Goal: Information Seeking & Learning: Learn about a topic

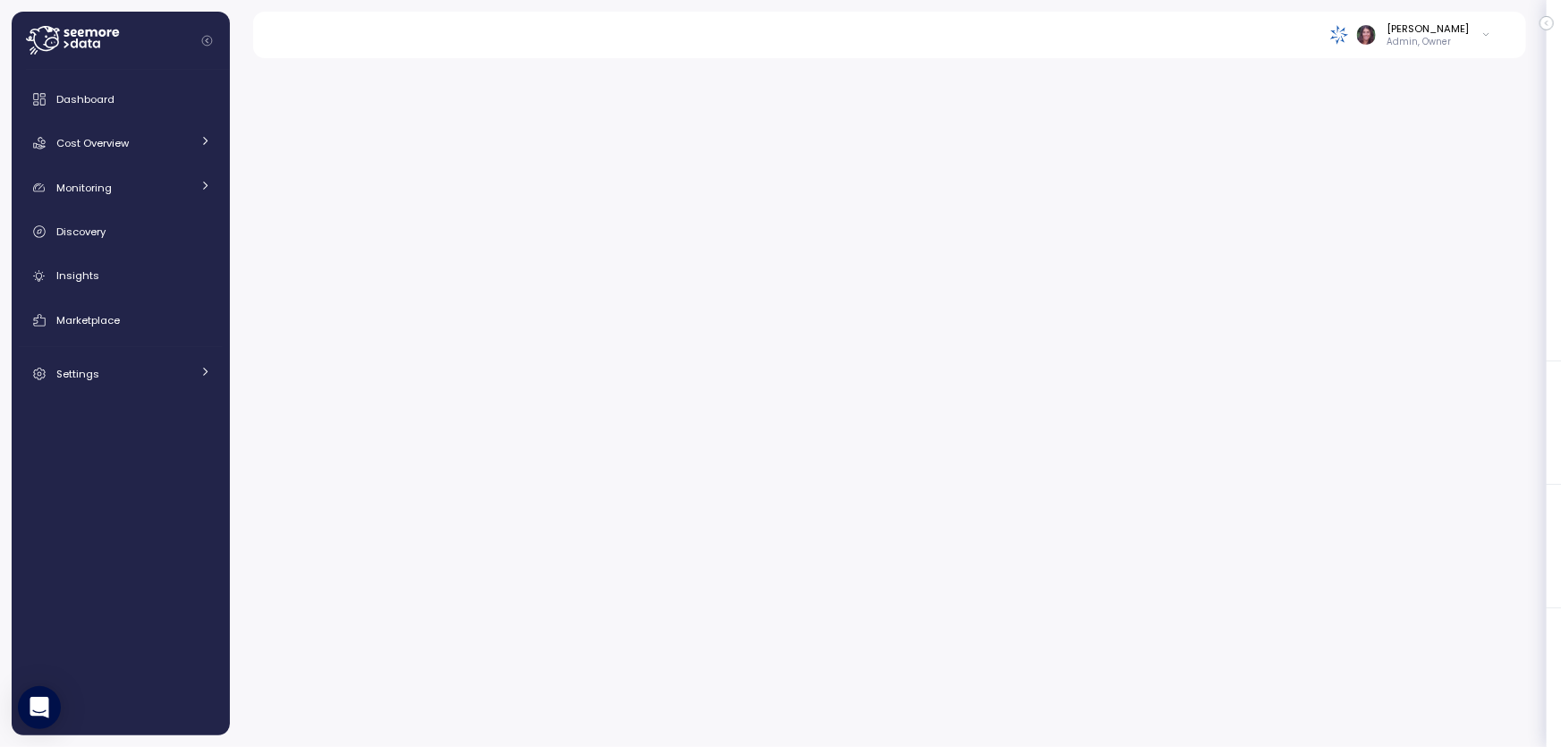
drag, startPoint x: 801, startPoint y: 105, endPoint x: 743, endPoint y: 30, distance: 94.3
click at [801, 105] on div at bounding box center [895, 397] width 1331 height 700
click at [95, 44] on icon at bounding box center [72, 40] width 93 height 29
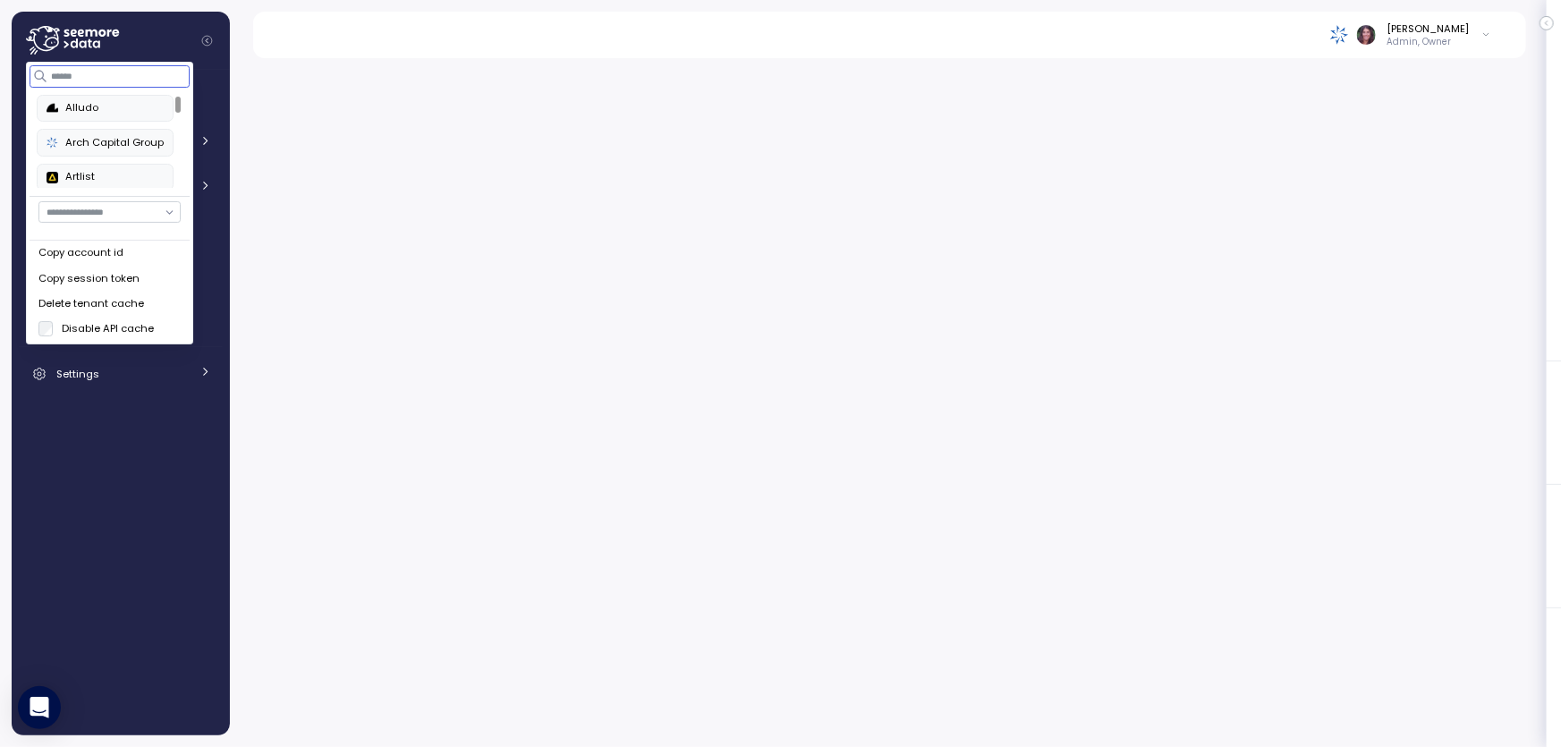
click at [72, 73] on input at bounding box center [110, 75] width 160 height 21
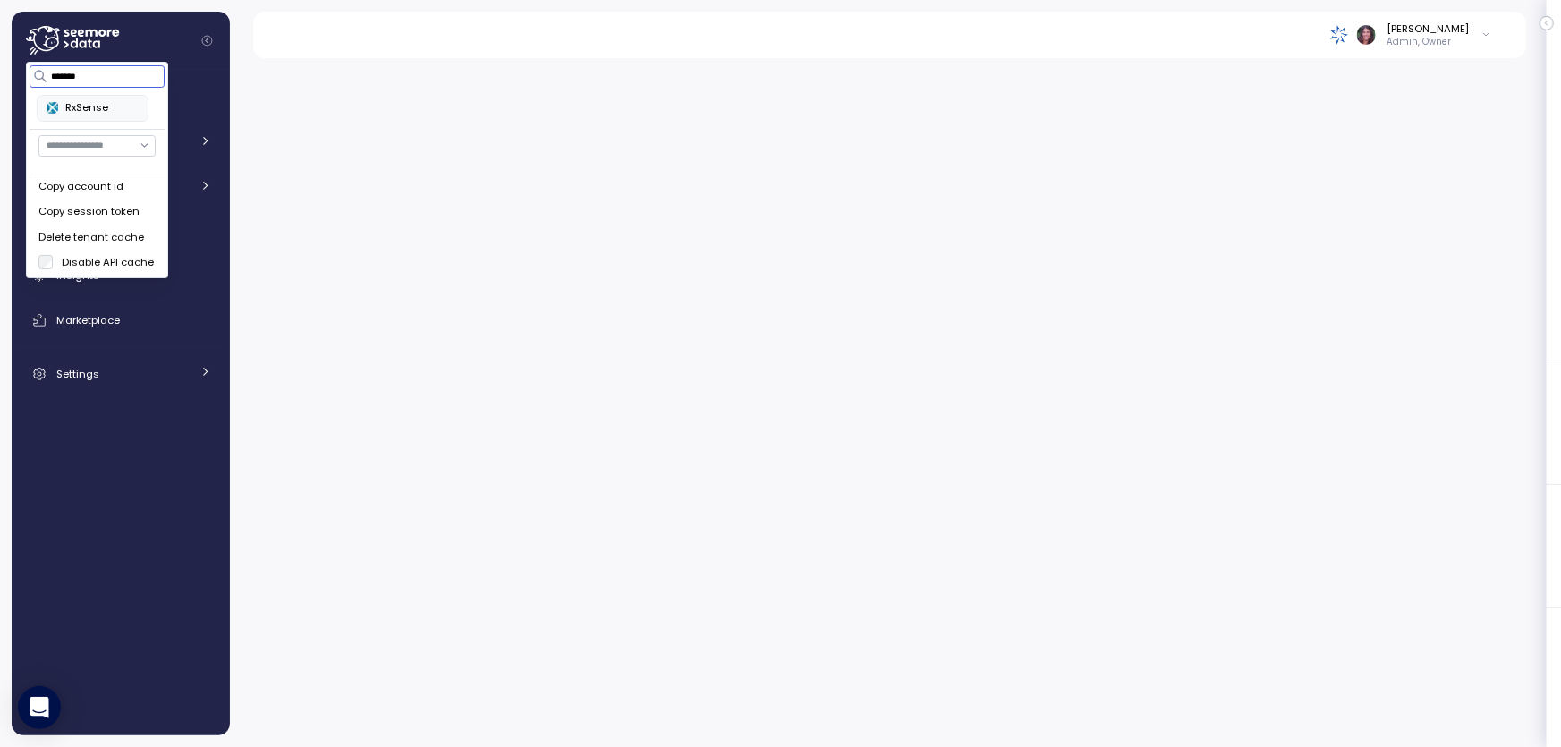
click at [118, 110] on div "RxSense" at bounding box center [93, 108] width 92 height 16
type input "*******"
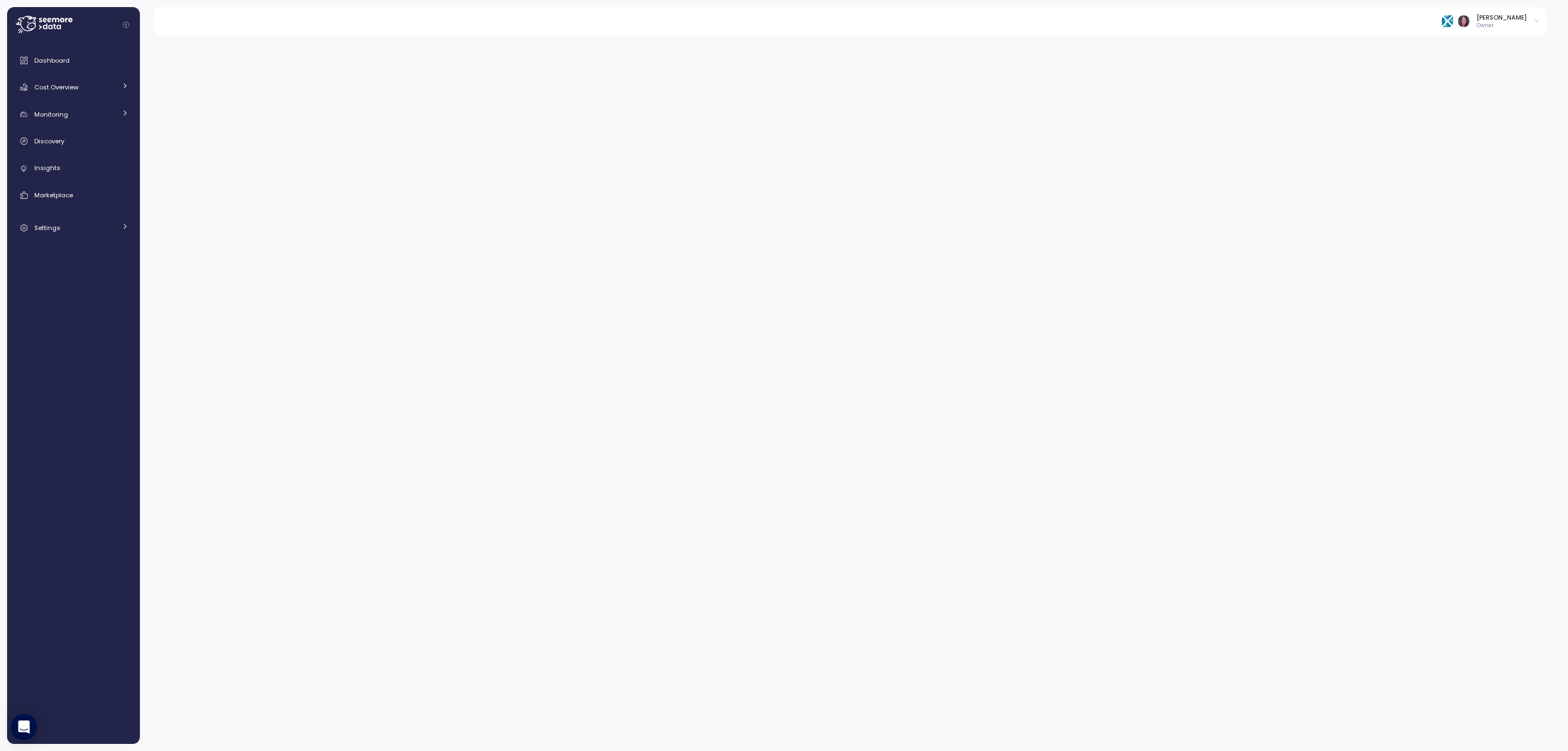
click at [1361, 407] on div at bounding box center [854, 390] width 1428 height 722
click at [84, 83] on div "Cost Overview" at bounding box center [75, 87] width 82 height 11
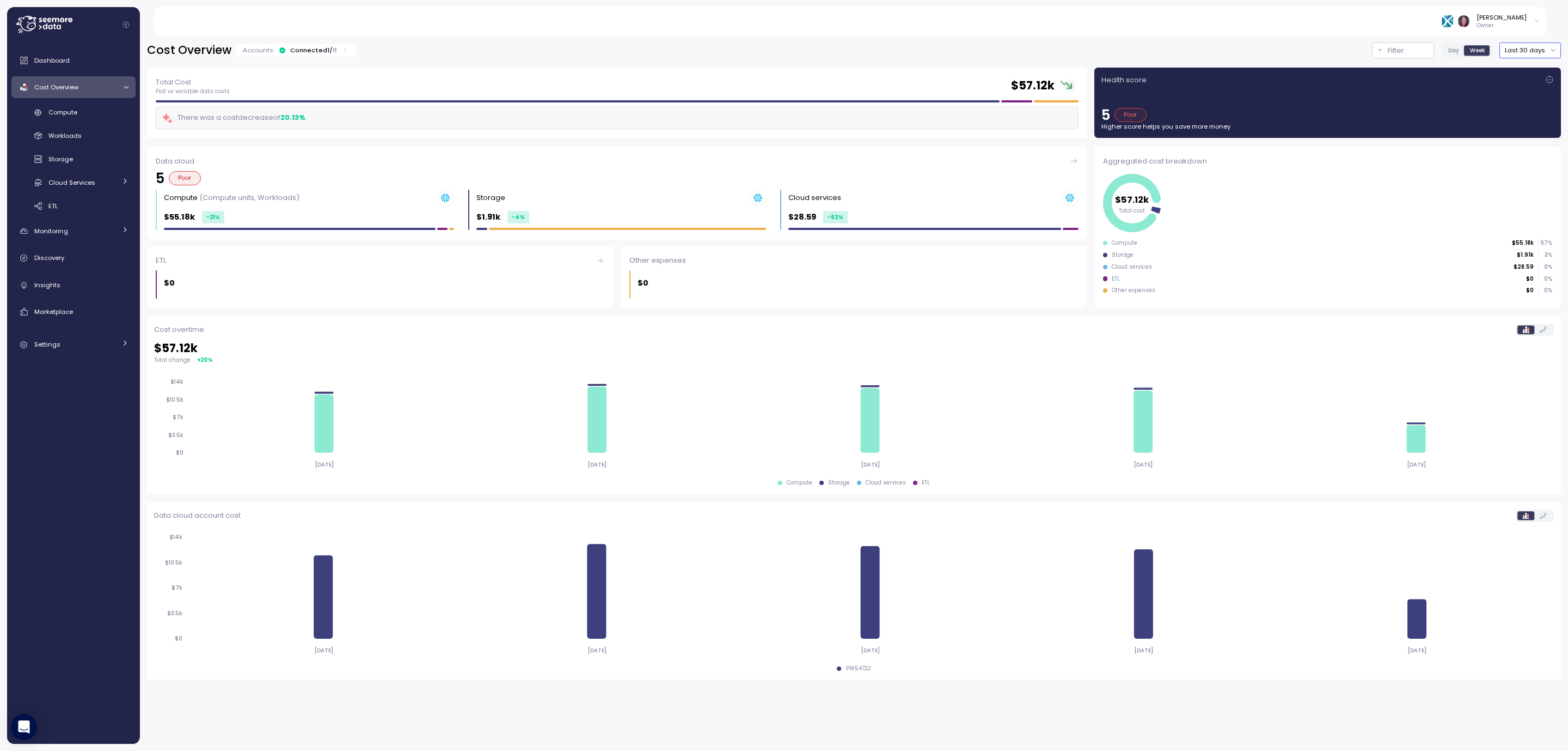
click at [1530, 52] on button "Last 30 days" at bounding box center [1530, 51] width 61 height 16
click at [1452, 54] on span "Day" at bounding box center [1454, 50] width 11 height 8
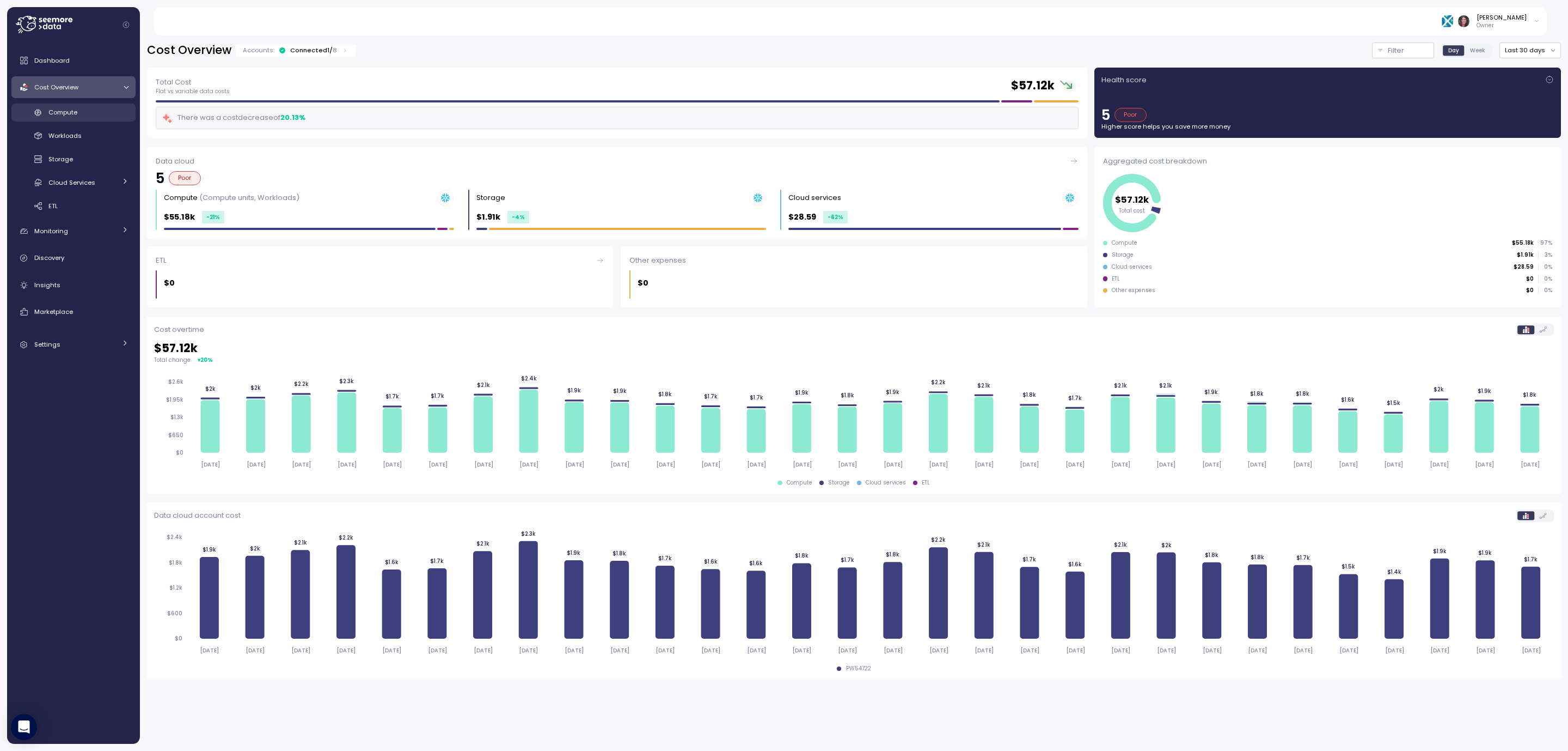
click at [75, 115] on span "Compute" at bounding box center [63, 112] width 29 height 9
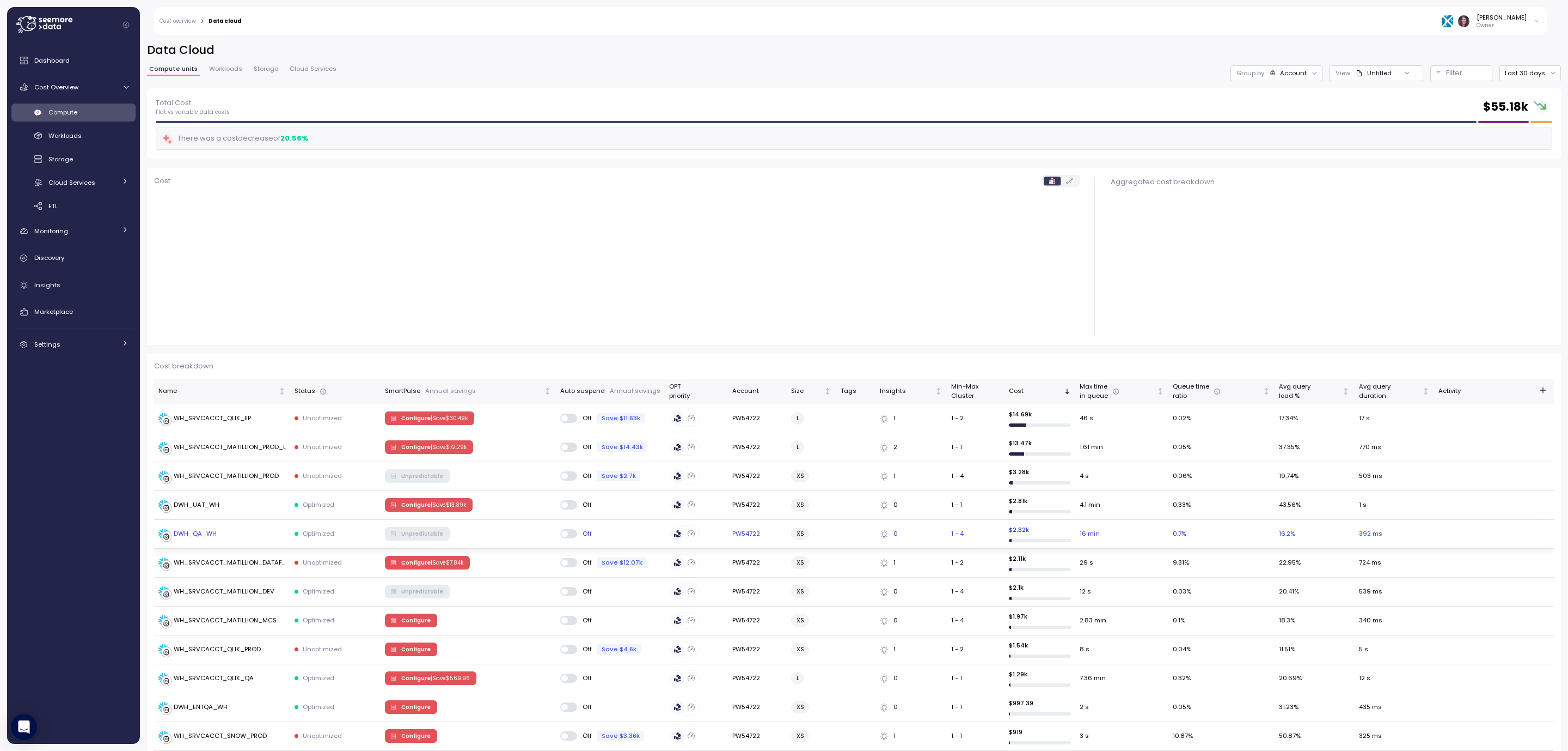
click at [203, 532] on div "DWH_QA_WH" at bounding box center [195, 534] width 43 height 10
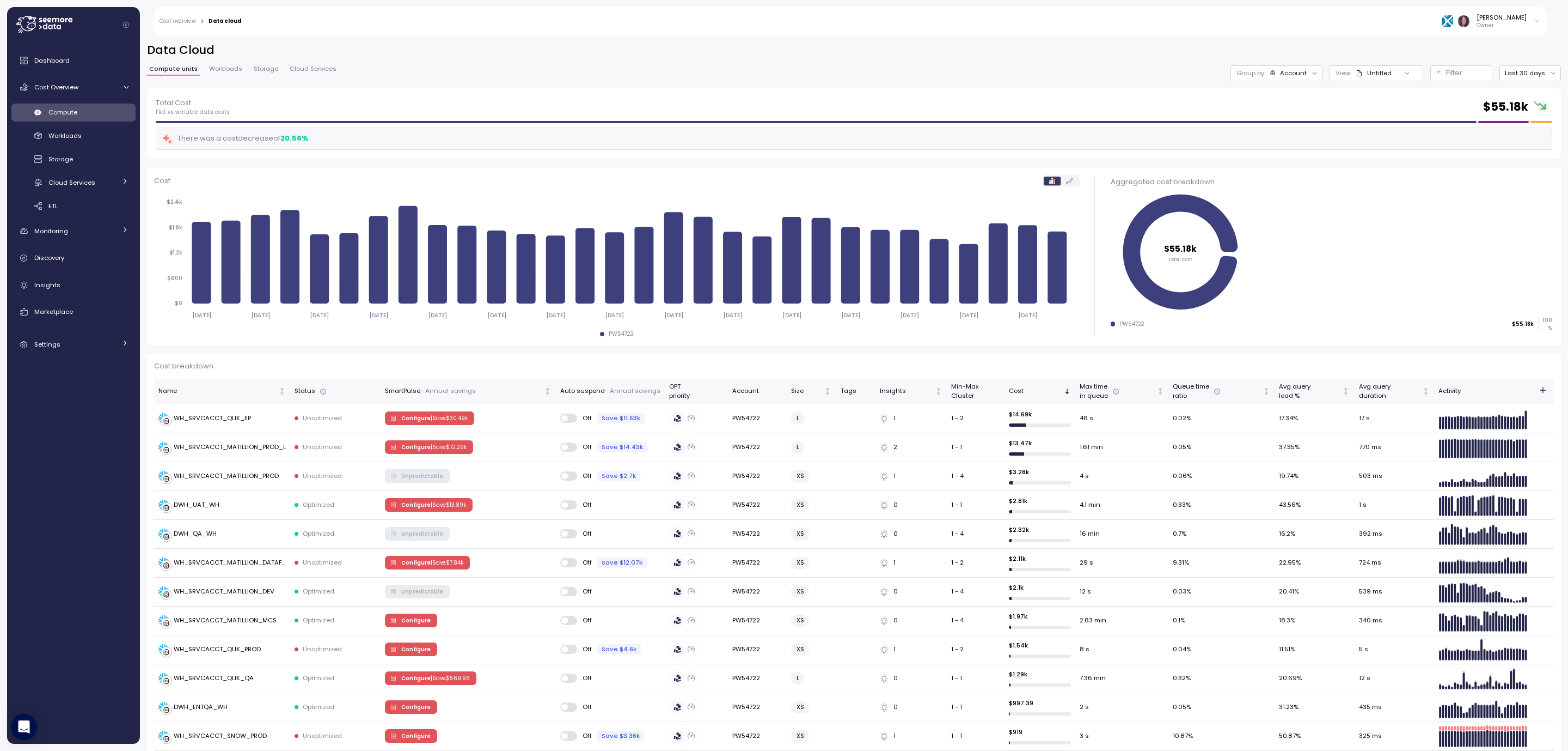
click at [198, 534] on div "DWH_QA_WH" at bounding box center [195, 534] width 43 height 10
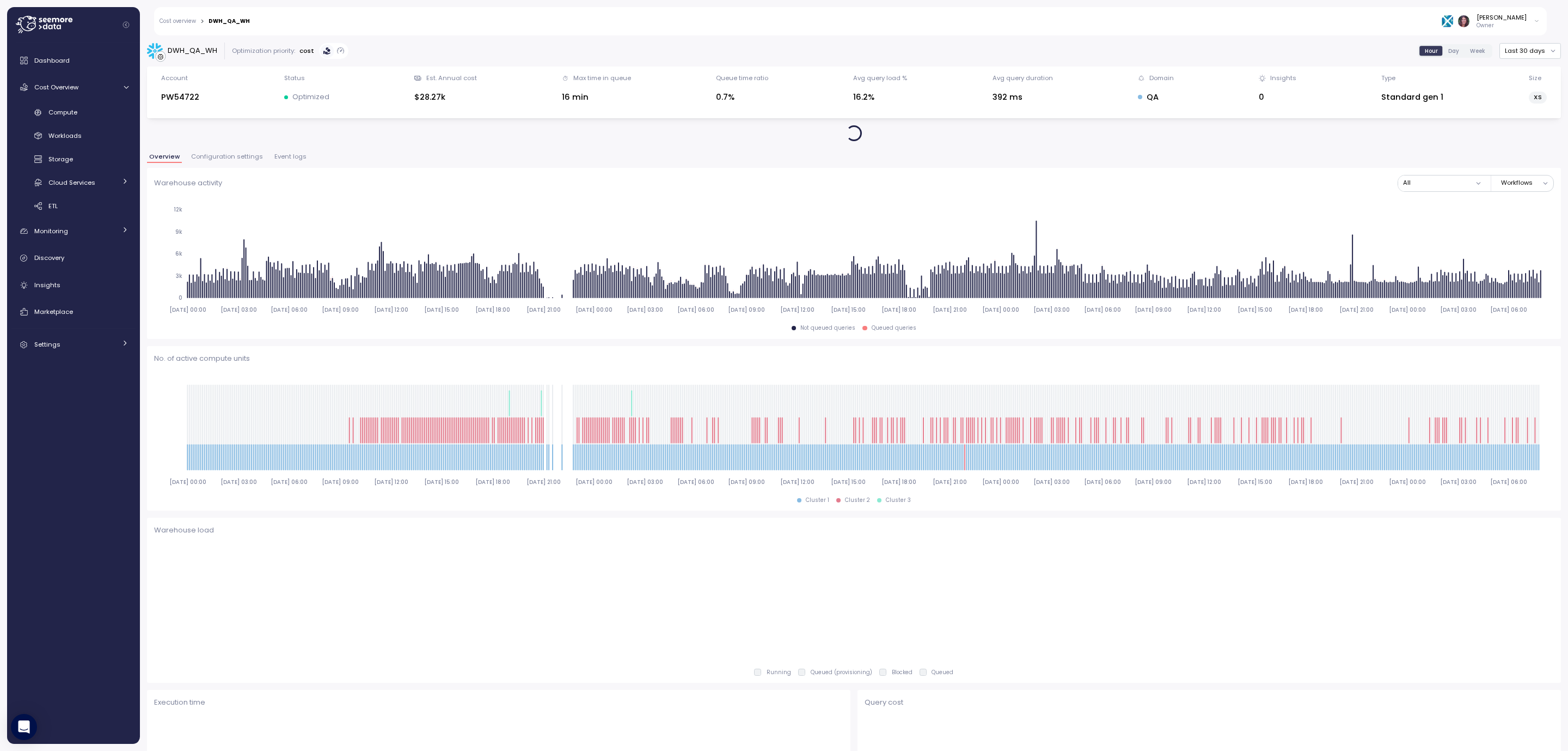
click at [284, 158] on span "Event logs" at bounding box center [290, 157] width 32 height 6
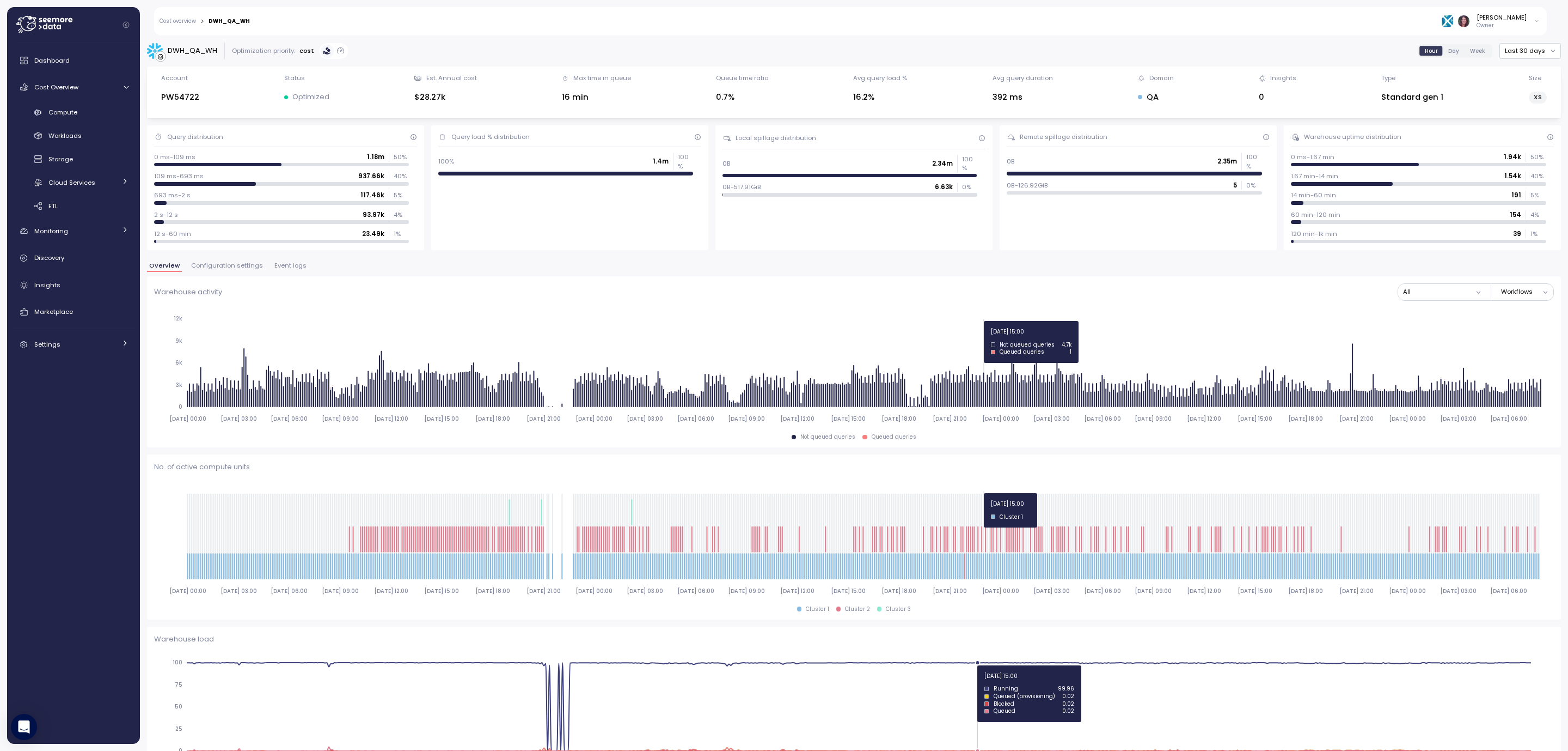
click at [286, 267] on span "Event logs" at bounding box center [290, 266] width 32 height 6
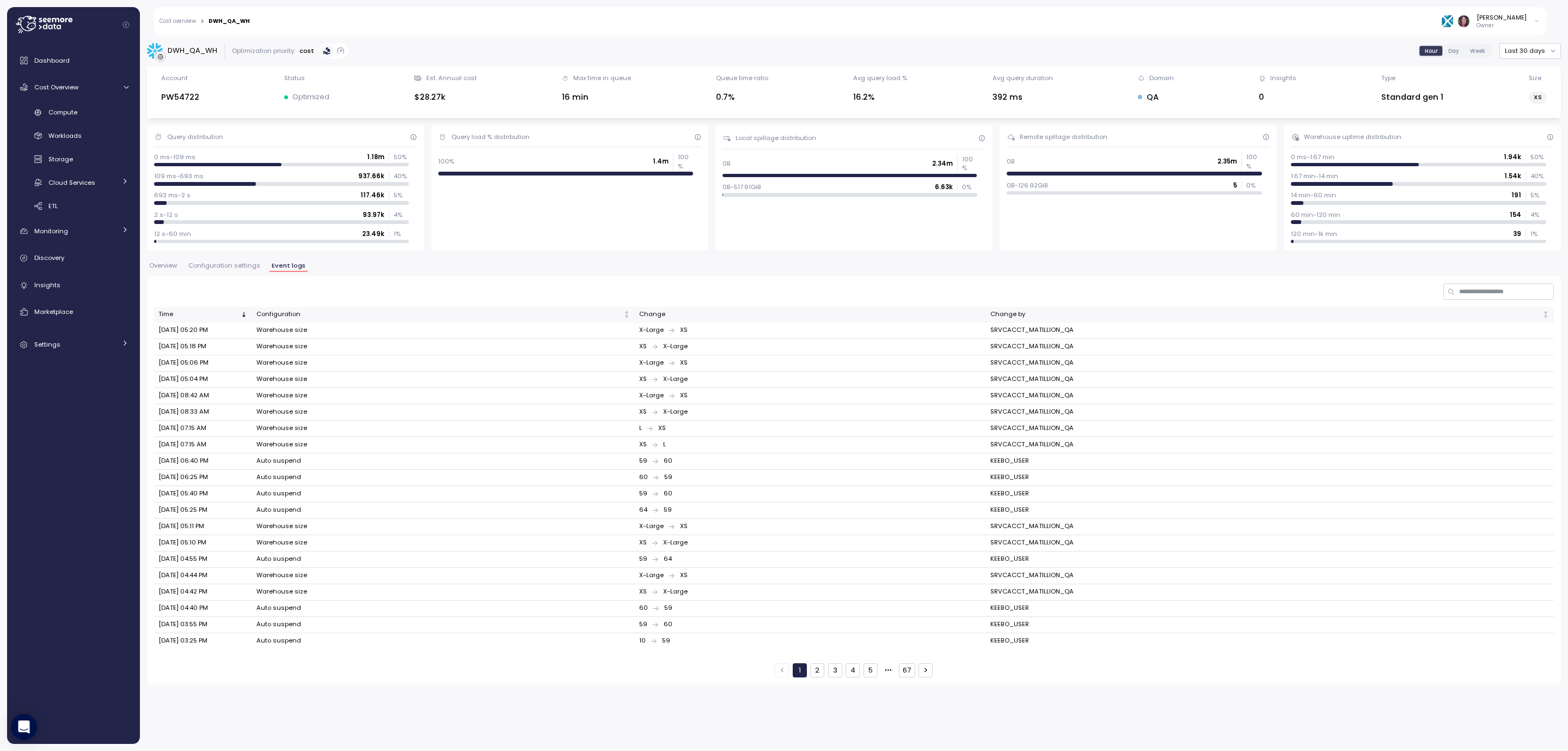
click at [906, 669] on button "67" at bounding box center [907, 670] width 16 height 14
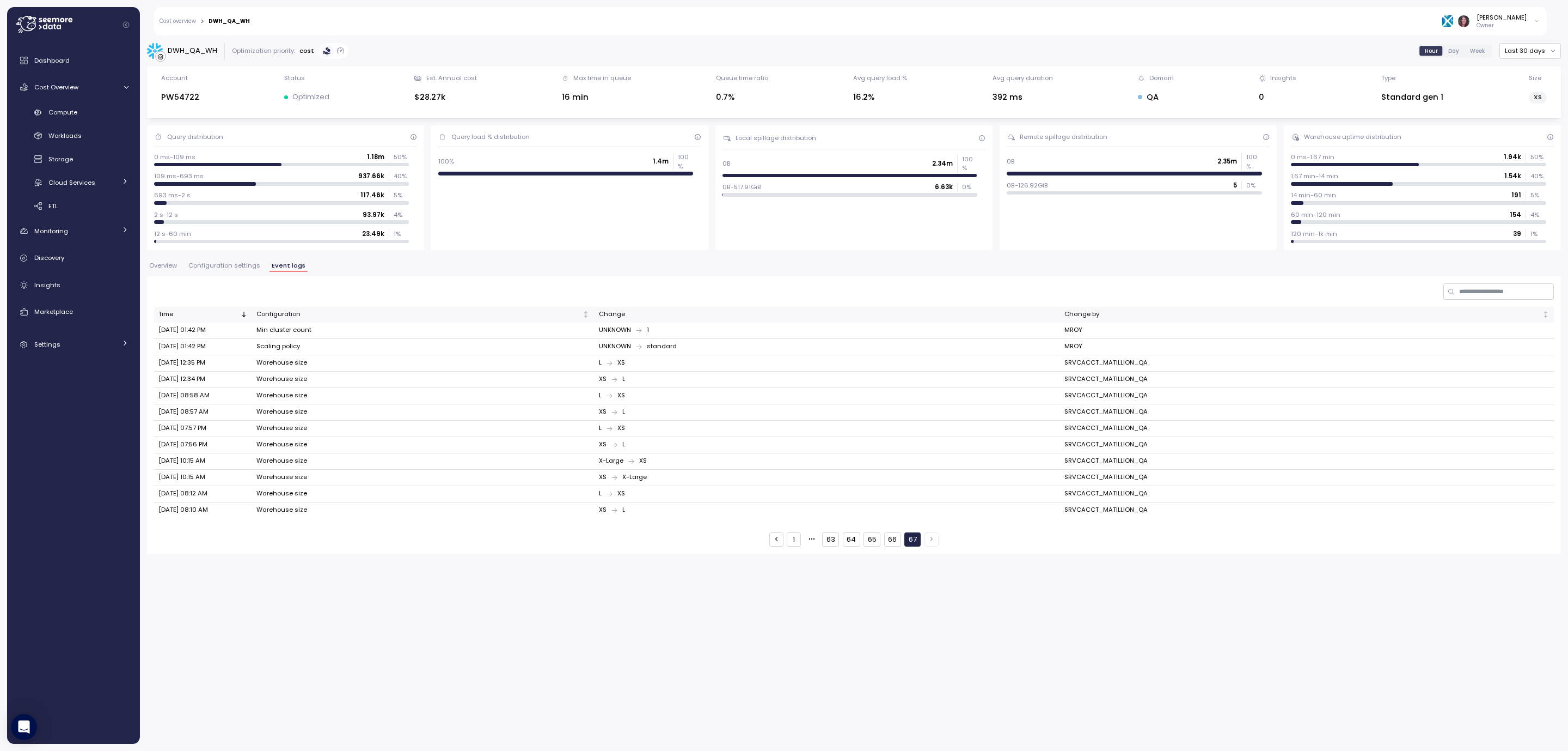
click at [850, 541] on button "64" at bounding box center [852, 539] width 18 height 14
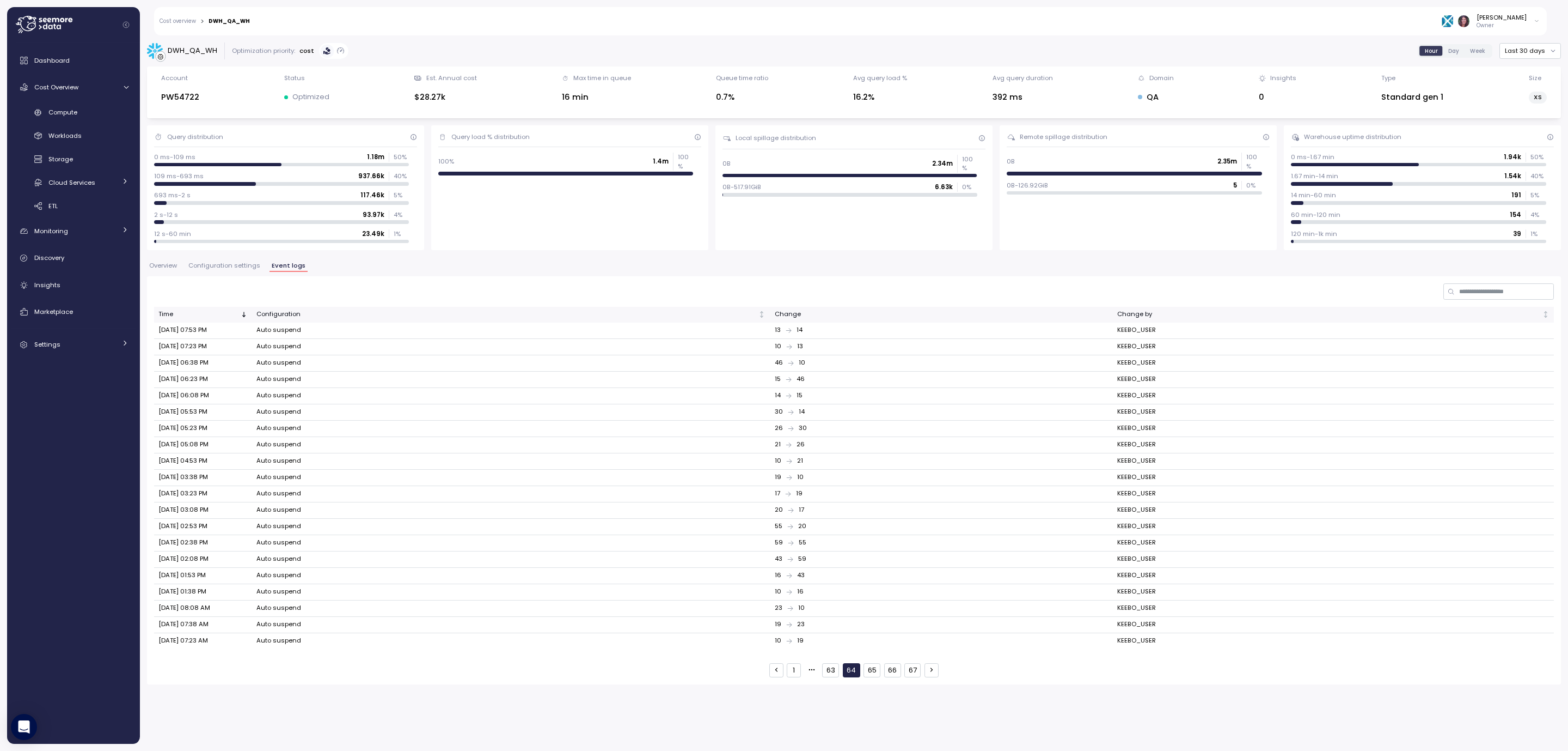
click at [892, 677] on button "66" at bounding box center [893, 670] width 17 height 14
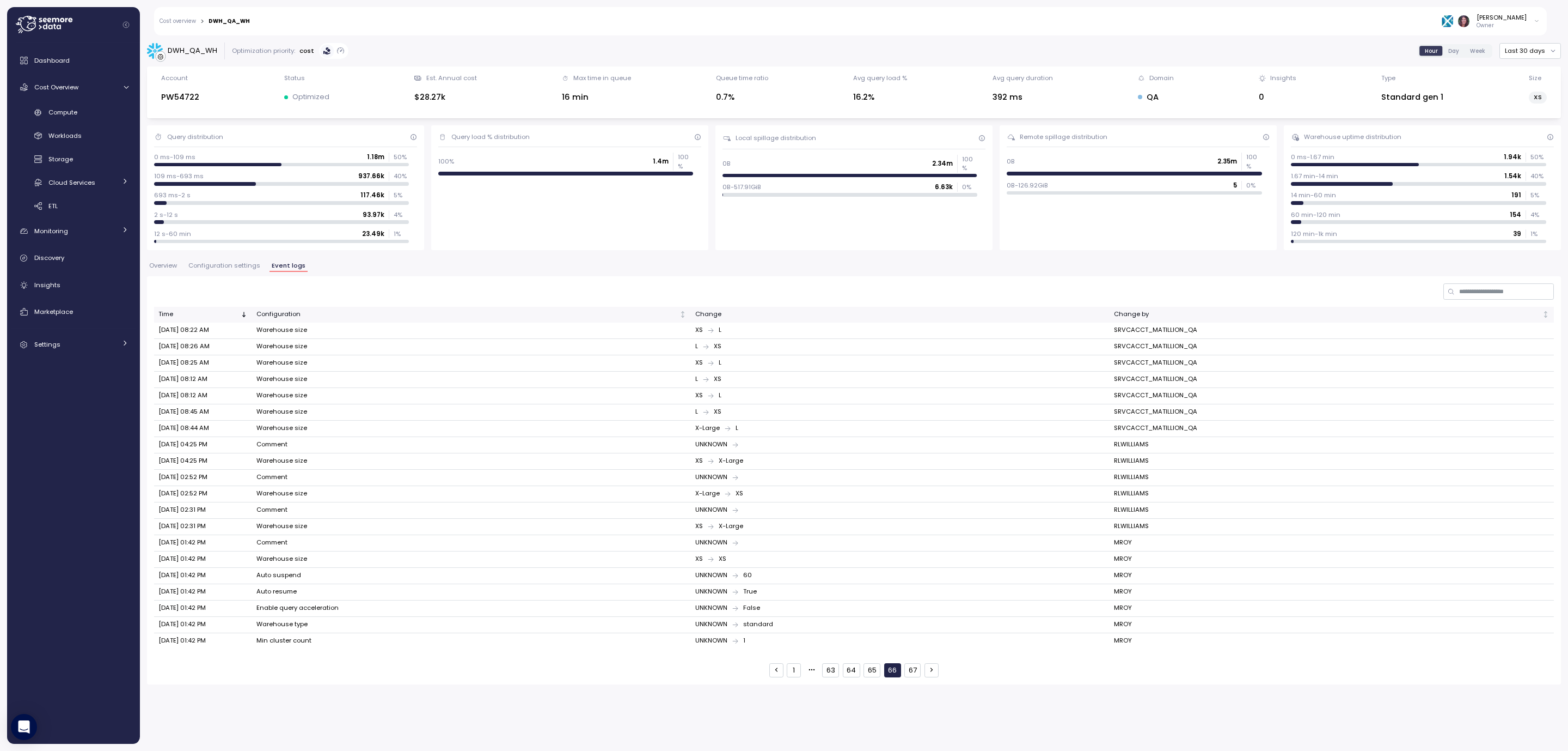
click at [874, 672] on button "65" at bounding box center [872, 670] width 17 height 14
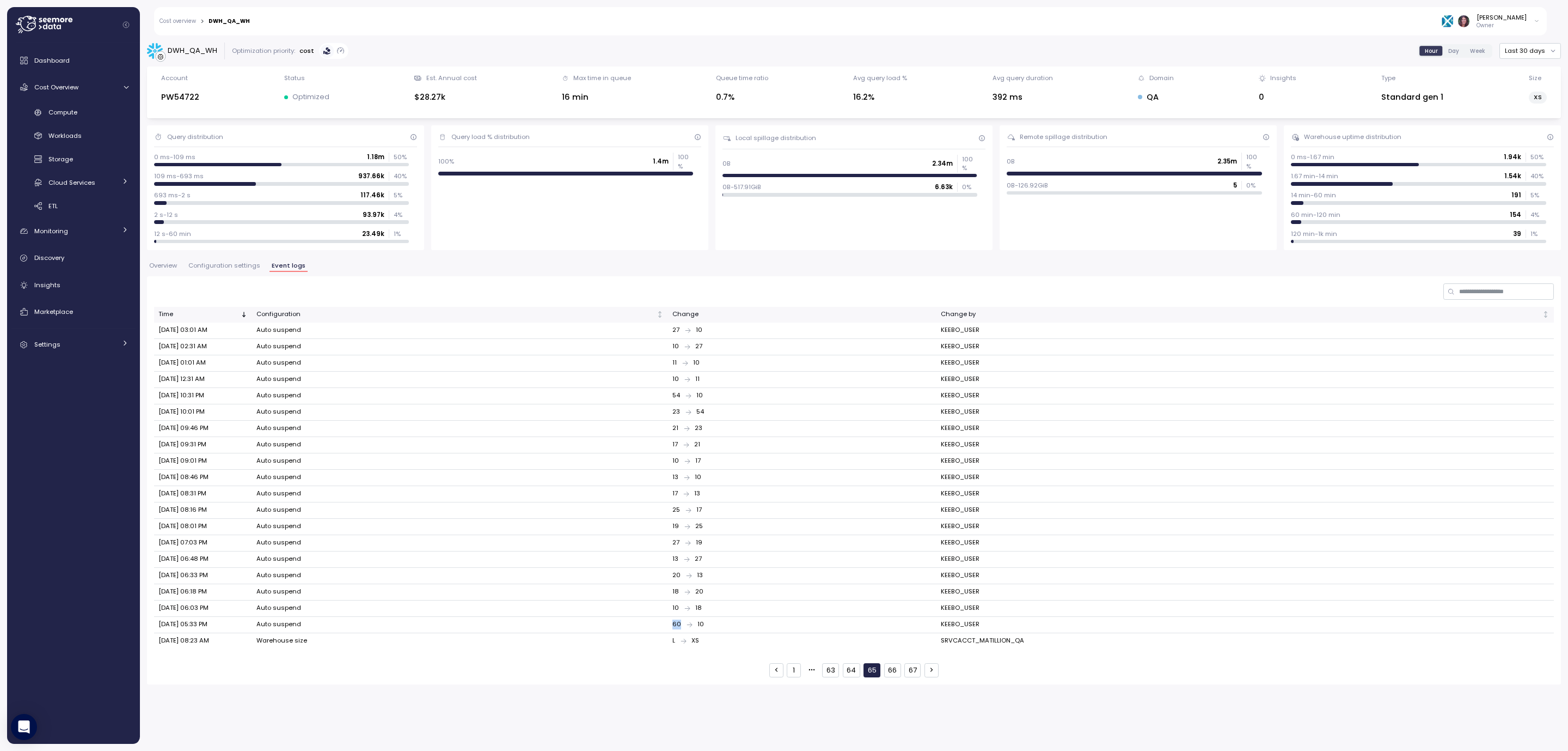
drag, startPoint x: 670, startPoint y: 627, endPoint x: 689, endPoint y: 627, distance: 19.0
click at [689, 627] on div "60 10" at bounding box center [802, 624] width 259 height 10
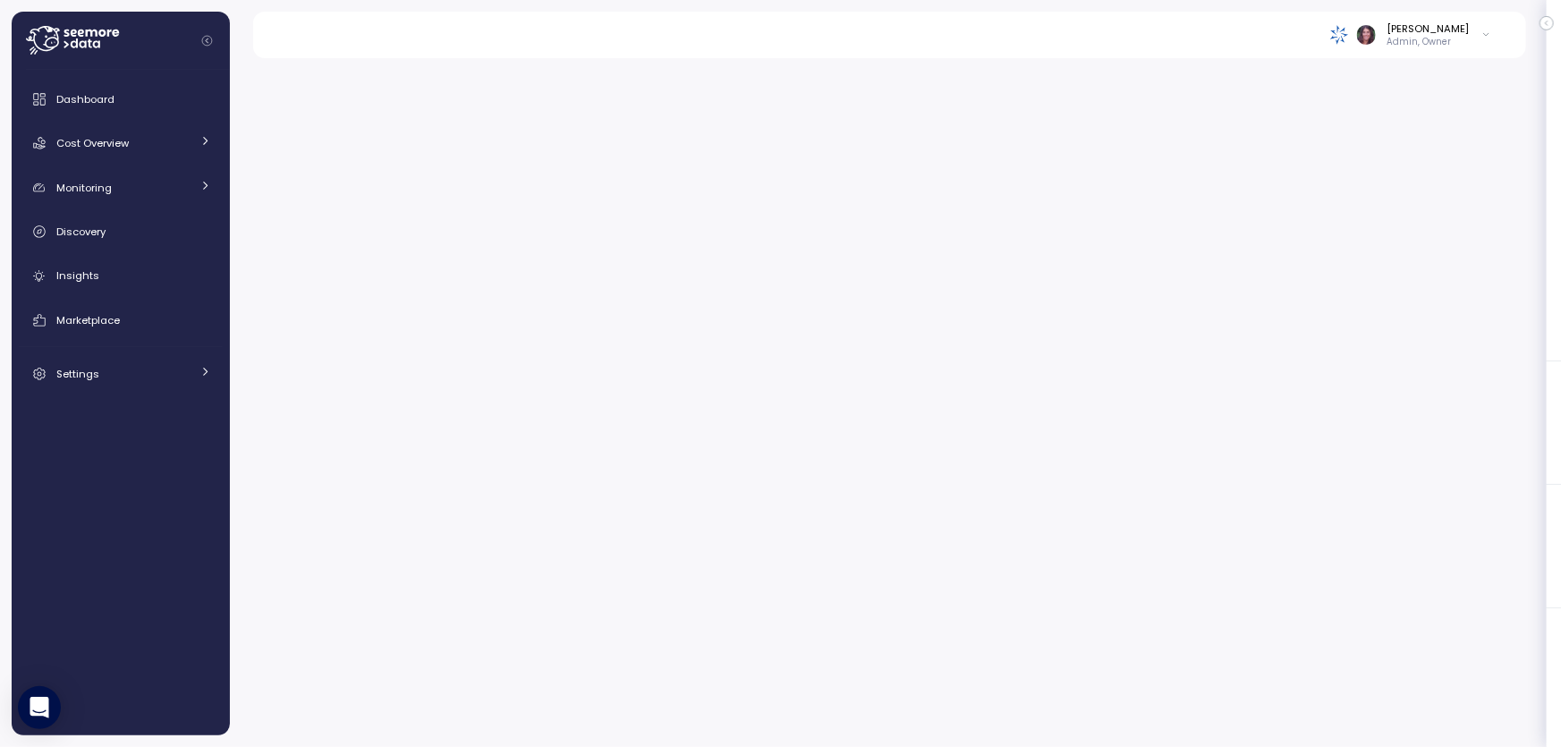
click at [1349, 36] on img at bounding box center [1339, 34] width 19 height 19
click at [110, 32] on icon at bounding box center [72, 40] width 93 height 29
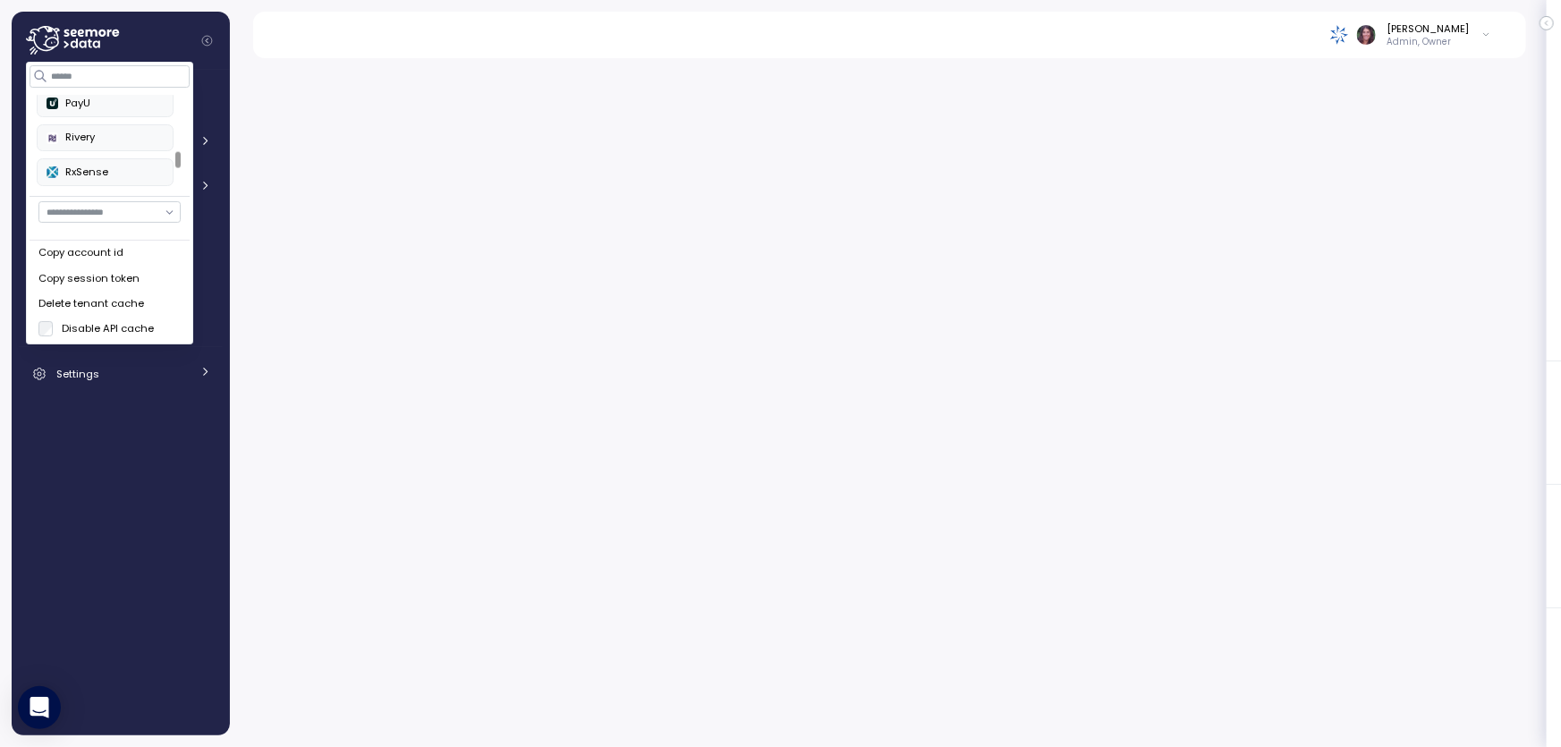
scroll to position [573, 0]
click at [116, 185] on div "RxSense" at bounding box center [105, 190] width 117 height 16
click at [123, 134] on div "RxSense" at bounding box center [105, 136] width 117 height 16
click at [113, 134] on div "RxSense" at bounding box center [105, 136] width 117 height 16
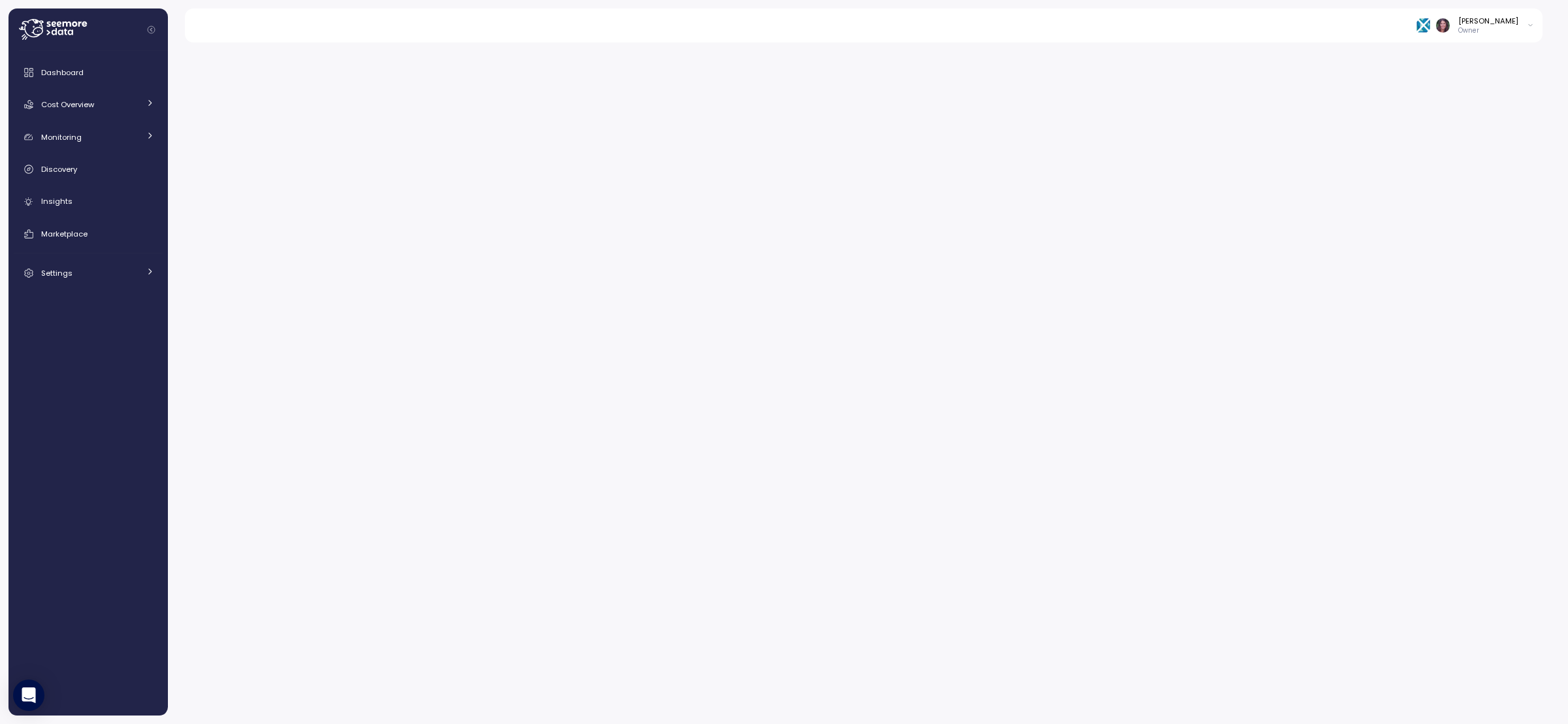
drag, startPoint x: 131, startPoint y: 31, endPoint x: 50, endPoint y: 31, distance: 81.0
click at [126, 31] on div at bounding box center [93, 30] width 149 height 42
click at [46, 29] on icon at bounding box center [53, 29] width 68 height 21
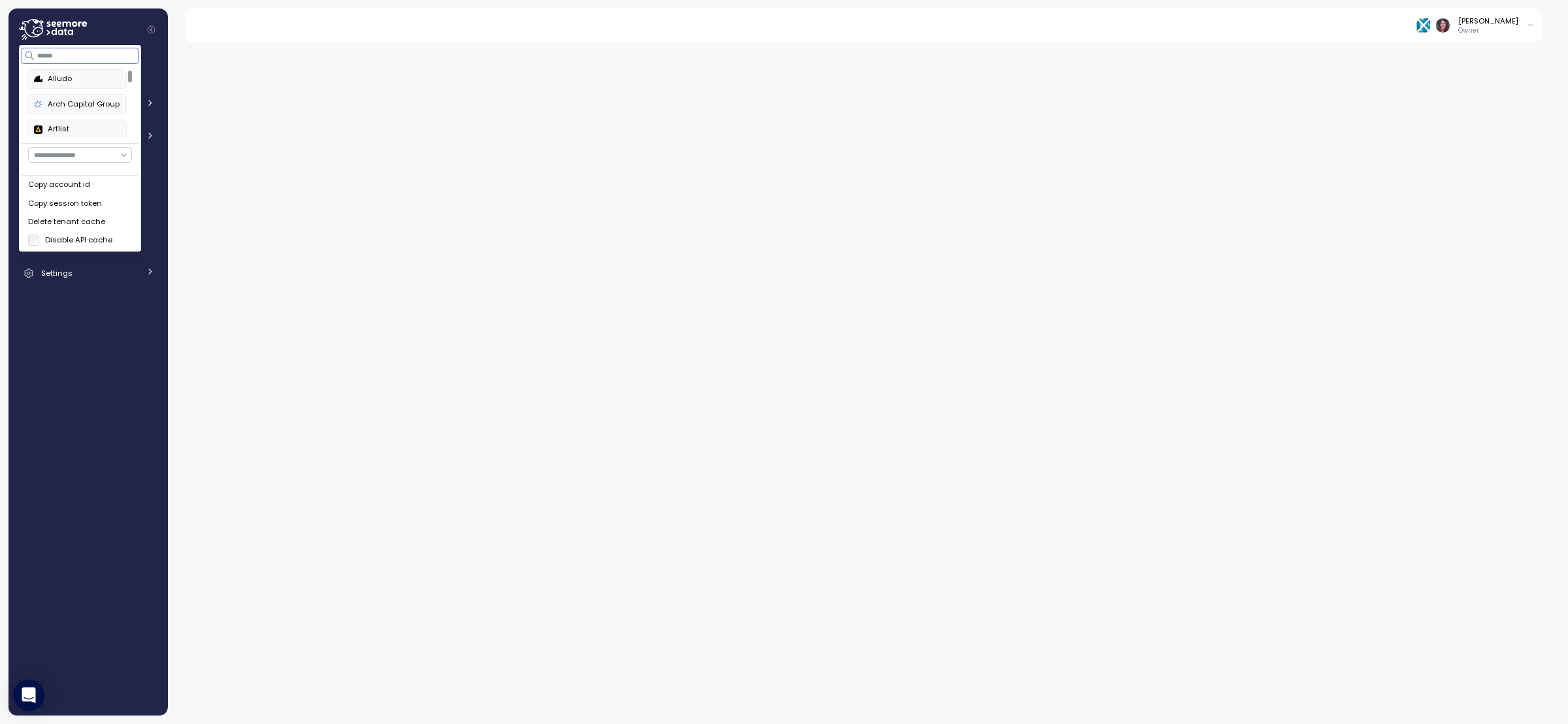
click at [84, 61] on input at bounding box center [80, 55] width 117 height 15
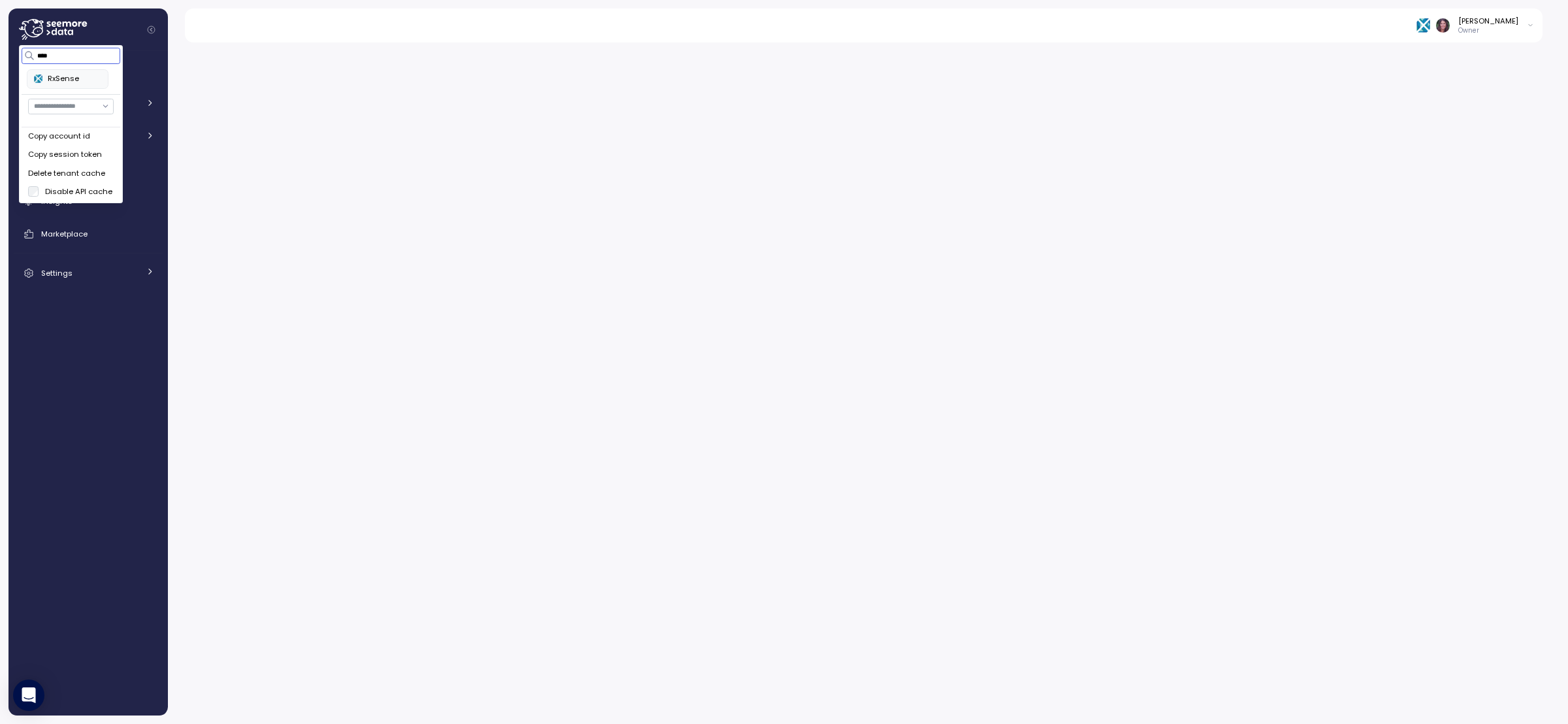
click at [74, 77] on div "RxSense" at bounding box center [68, 79] width 67 height 12
type input "****"
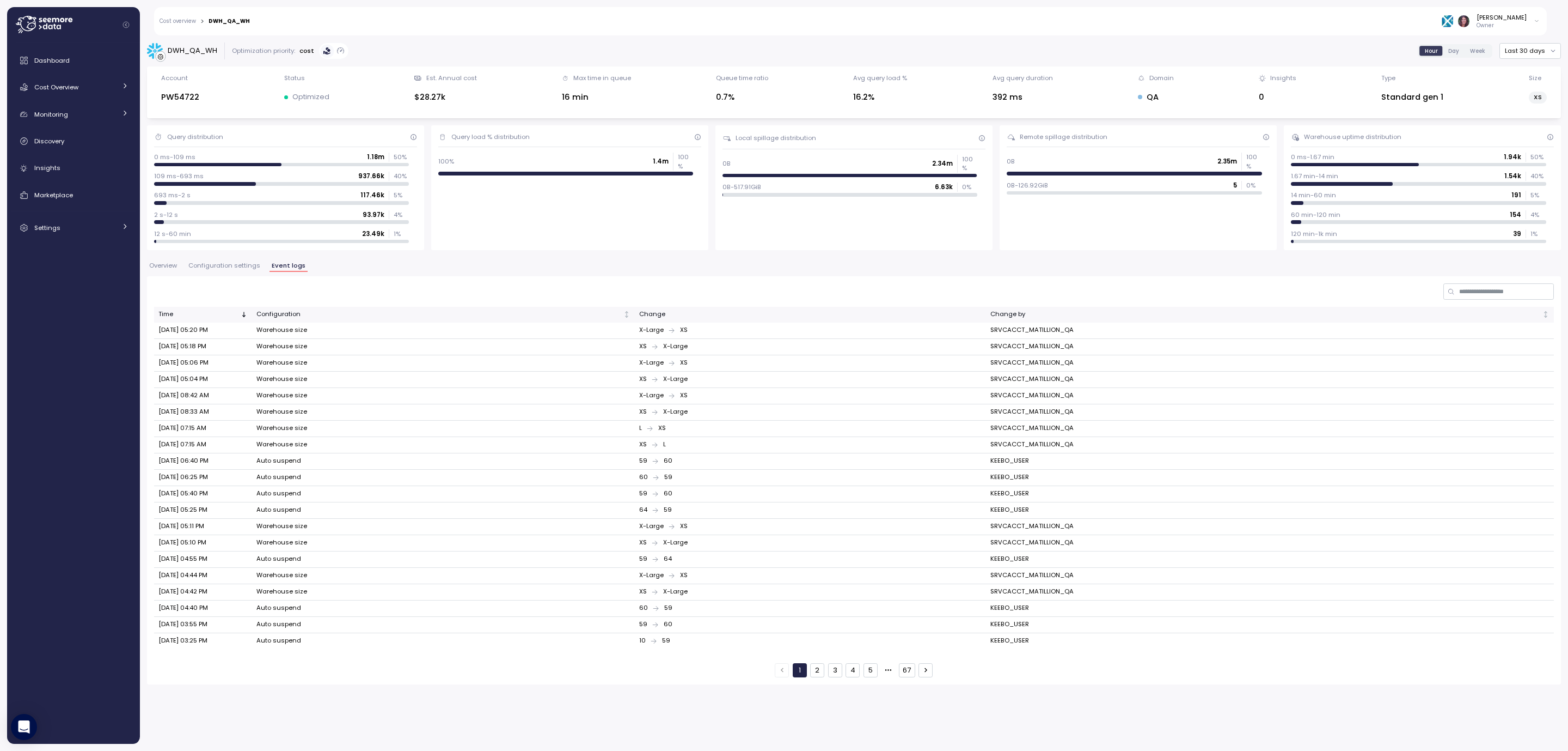
click at [170, 23] on link "Cost overview" at bounding box center [178, 21] width 37 height 5
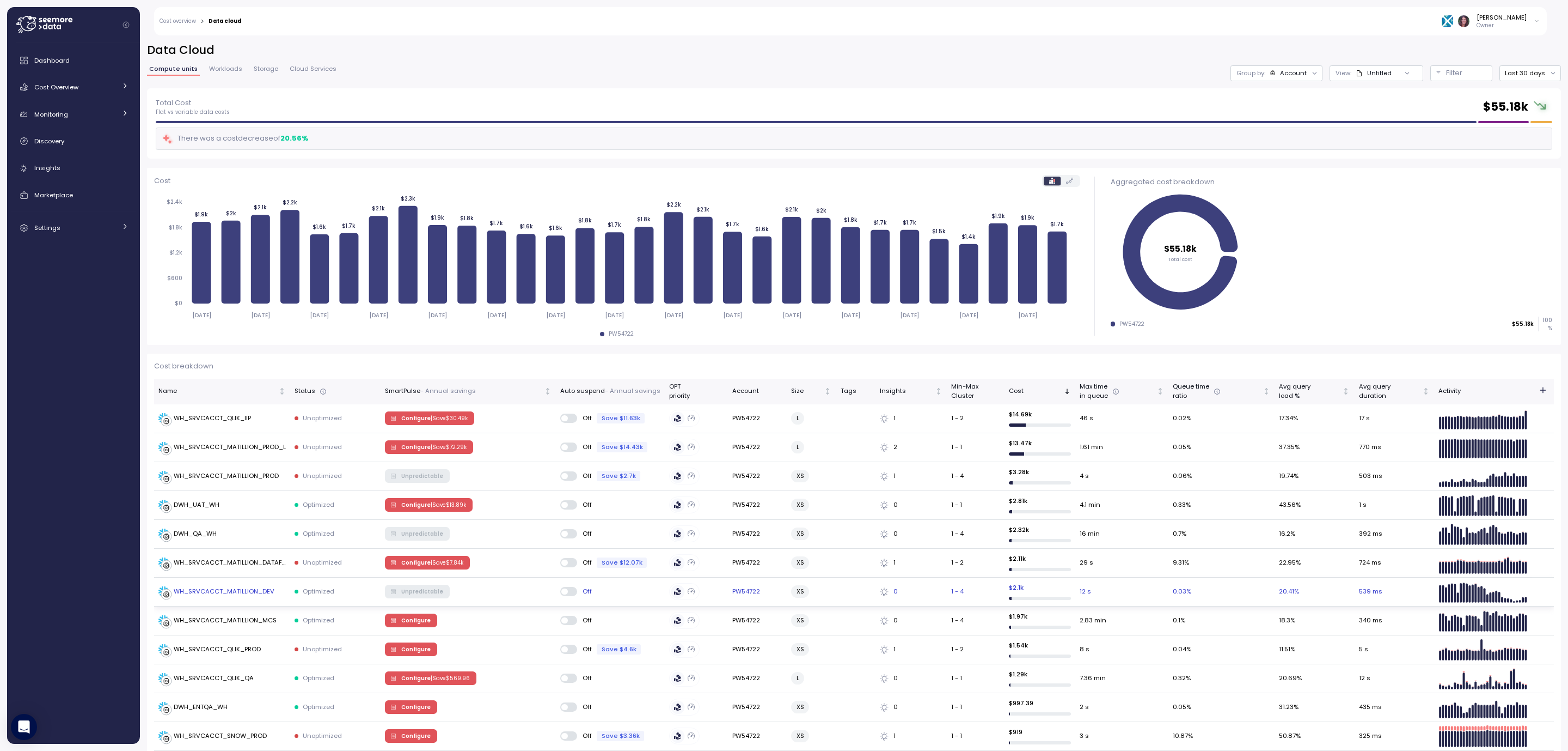
click at [253, 593] on div "WH_SRVCACCT_MATILLION_DEV" at bounding box center [223, 591] width 100 height 10
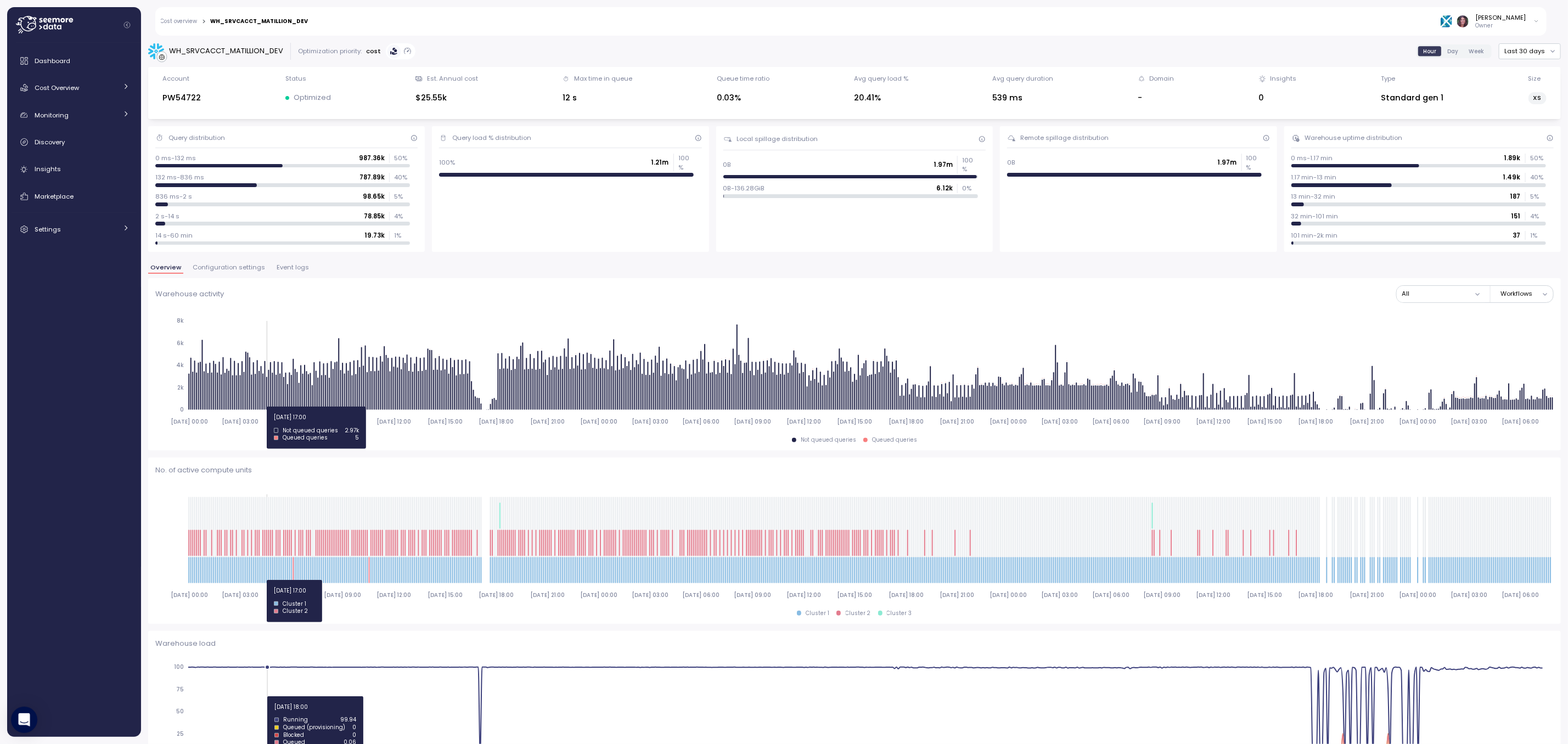
click at [277, 266] on span "Event logs" at bounding box center [293, 267] width 33 height 6
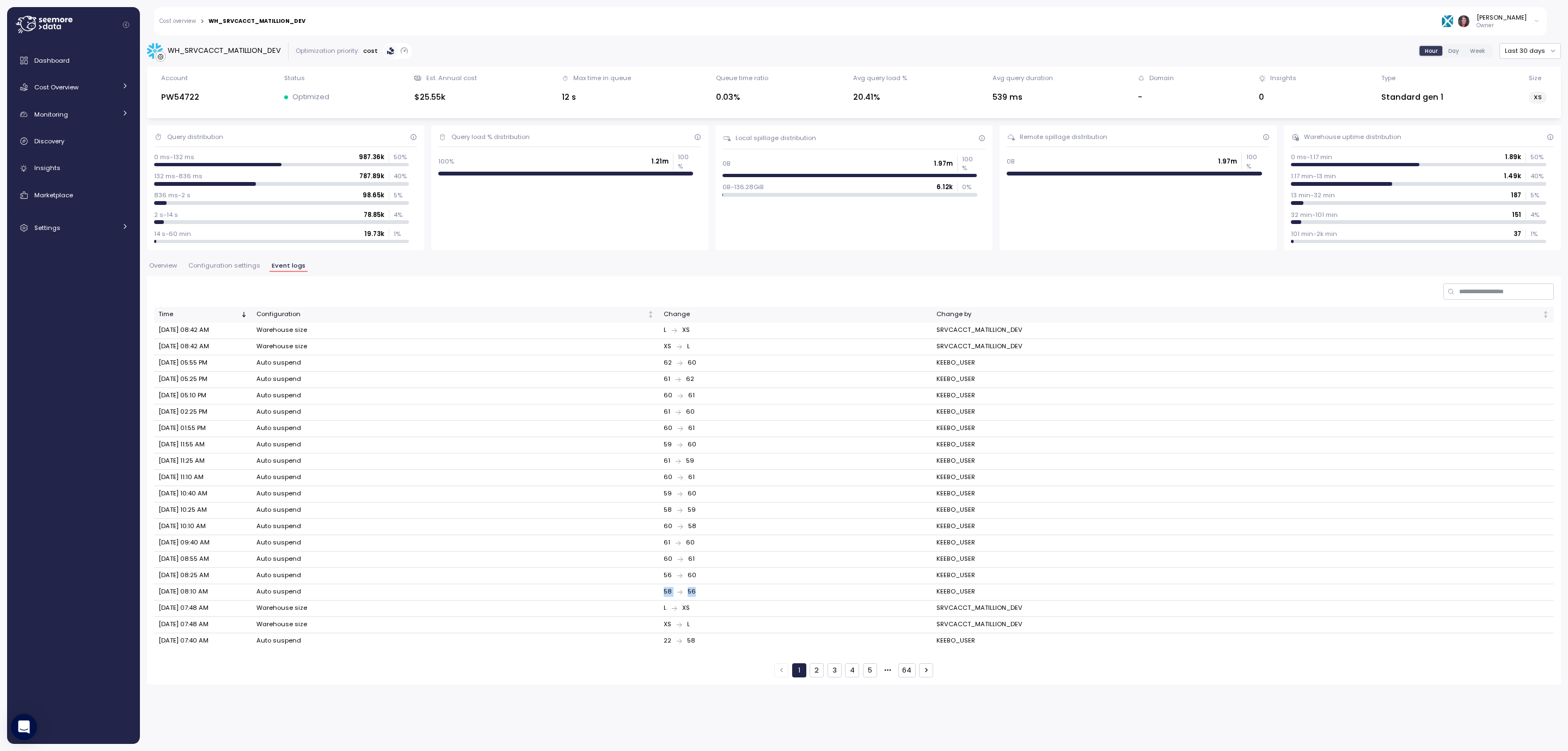
drag, startPoint x: 658, startPoint y: 594, endPoint x: 810, endPoint y: 641, distance: 159.1
click at [821, 601] on td "58 56" at bounding box center [796, 592] width 273 height 16
click at [907, 677] on button "64" at bounding box center [907, 670] width 18 height 14
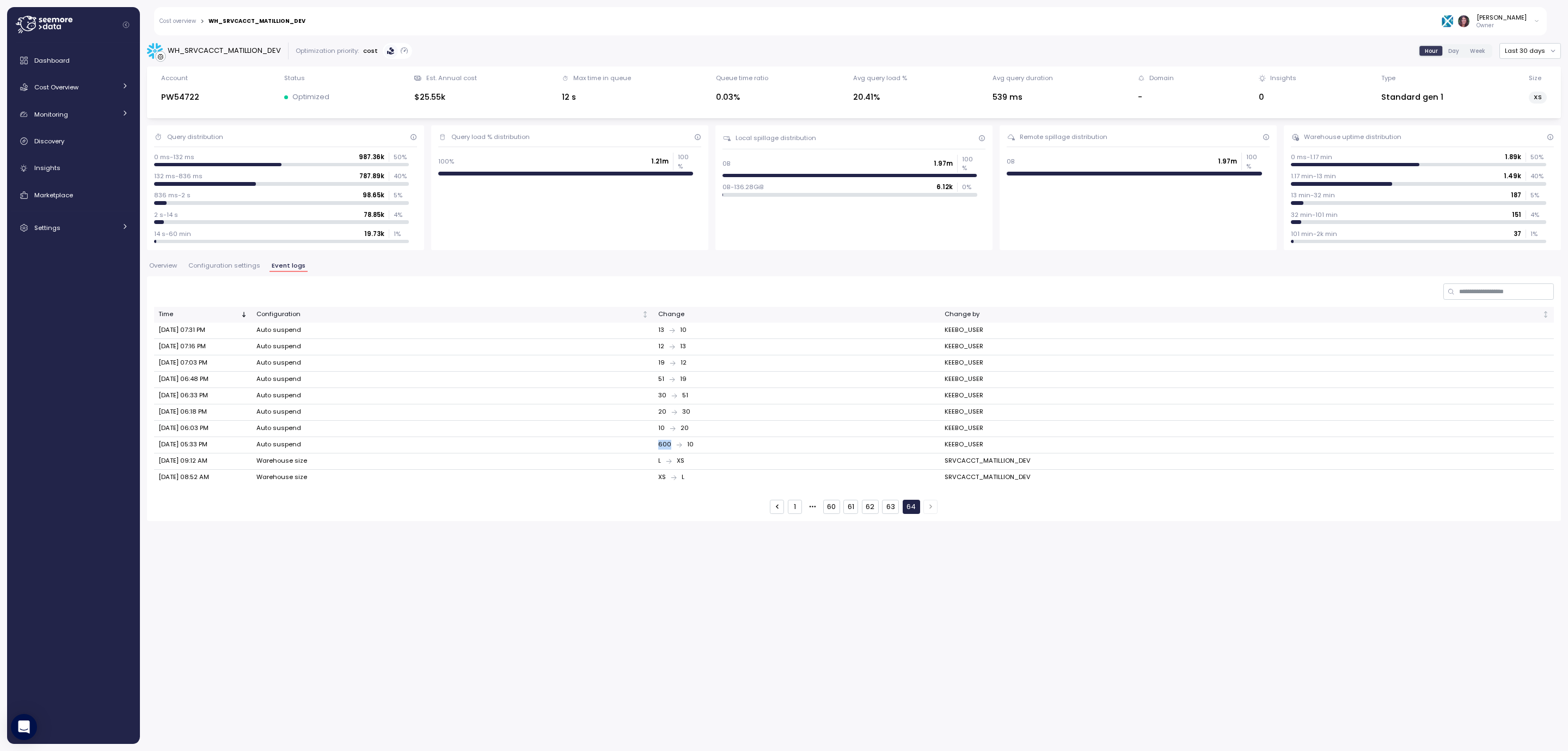
drag, startPoint x: 659, startPoint y: 445, endPoint x: 704, endPoint y: 445, distance: 45.0
click at [704, 445] on div "600 10" at bounding box center [797, 445] width 278 height 10
click at [658, 445] on div "600 10" at bounding box center [797, 445] width 278 height 10
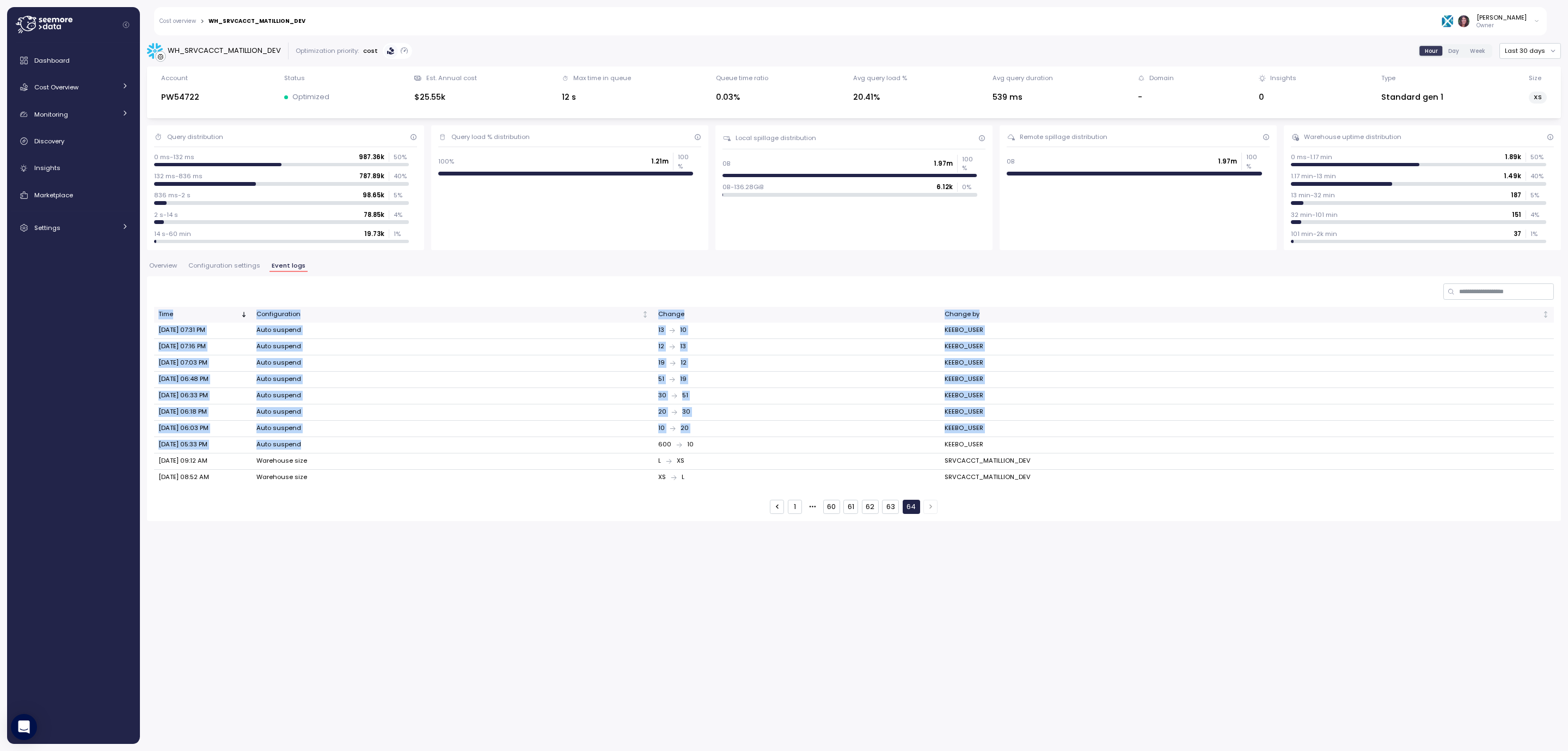
drag, startPoint x: 152, startPoint y: 445, endPoint x: 592, endPoint y: 450, distance: 440.0
click at [587, 450] on div "Time Configuration Change Change by [DATE] 07:31 PM Auto suspend 13 10 KEEBO_US…" at bounding box center [854, 398] width 1414 height 244
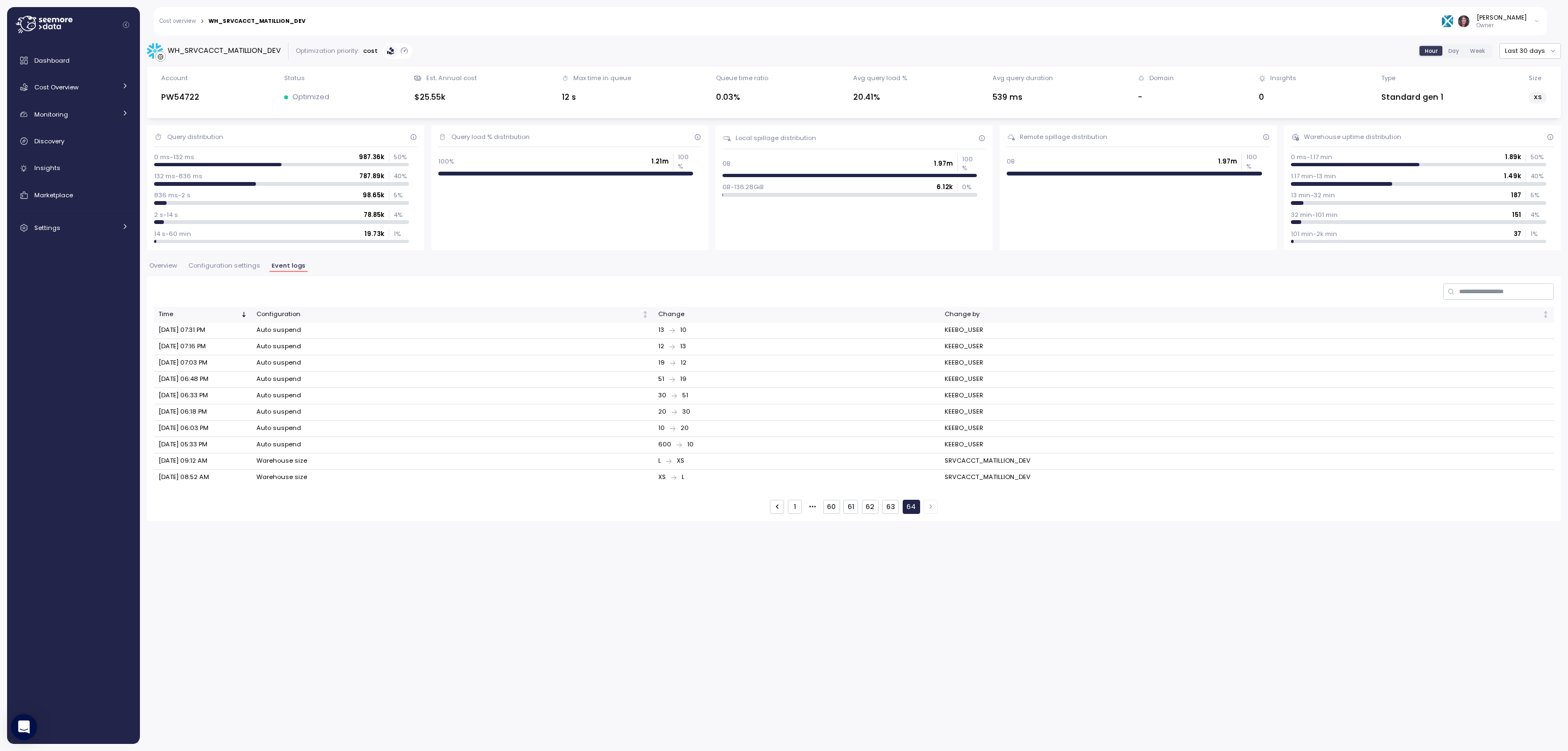
click at [675, 453] on td "600 10" at bounding box center [796, 445] width 287 height 16
drag, startPoint x: 651, startPoint y: 451, endPoint x: 670, endPoint y: 445, distance: 19.9
click at [670, 445] on tr "[DATE] 05:33 PM Auto suspend 600 10 KEEBO_USER" at bounding box center [854, 445] width 1400 height 16
click at [678, 440] on td "600 10" at bounding box center [796, 445] width 287 height 16
drag, startPoint x: 656, startPoint y: 451, endPoint x: 671, endPoint y: 448, distance: 15.3
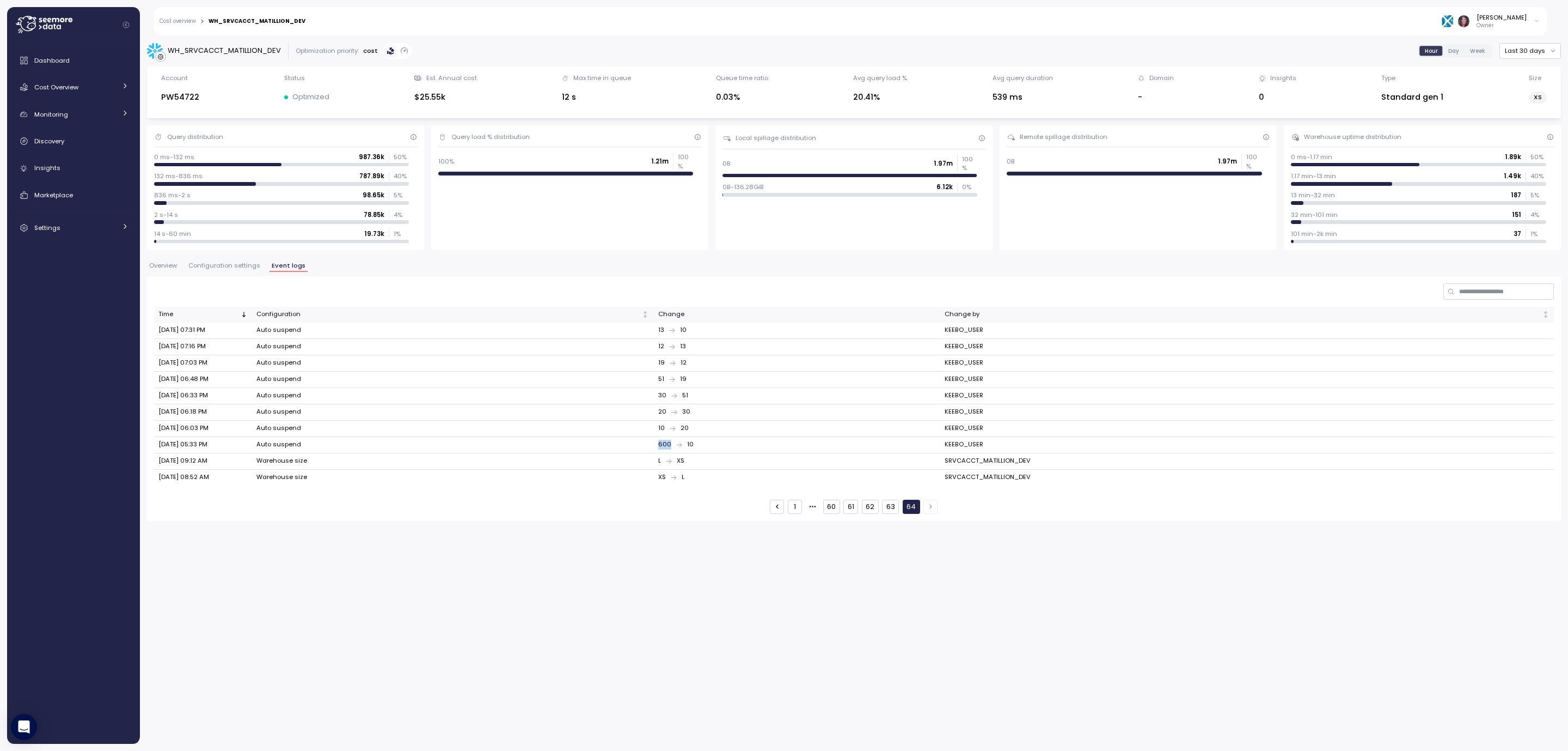
click at [671, 448] on td "600 10" at bounding box center [796, 445] width 287 height 16
click at [758, 631] on div "WH_SRVCACCT_MATILLION_DEV Optimization priority: cost Hour Day Week Last 30 day…" at bounding box center [854, 390] width 1428 height 722
drag, startPoint x: 972, startPoint y: 631, endPoint x: 1007, endPoint y: 501, distance: 134.6
click at [972, 631] on div "WH_SRVCACCT_MATILLION_DEV Optimization priority: cost Hour Day Week Last 30 day…" at bounding box center [854, 390] width 1428 height 722
